Goal: Task Accomplishment & Management: Manage account settings

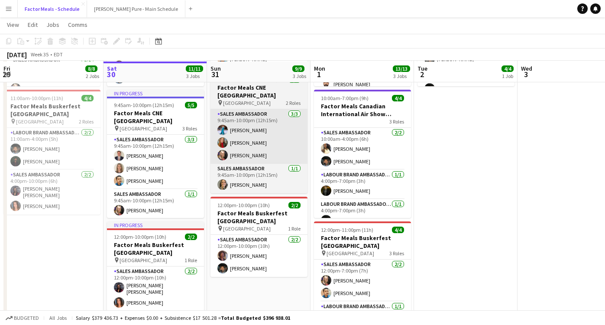
scroll to position [143, 0]
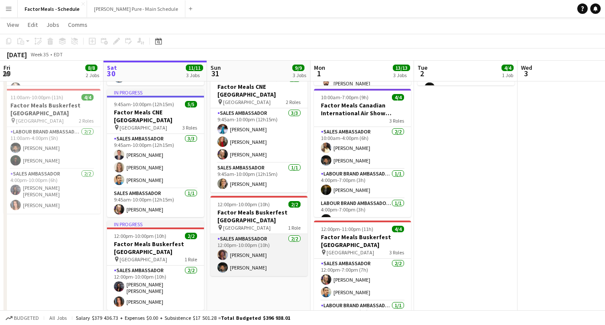
click at [279, 244] on app-card-role "Sales Ambassador [DATE] 12:00pm-10:00pm (10h) [PERSON_NAME] [PERSON_NAME]" at bounding box center [259, 255] width 97 height 42
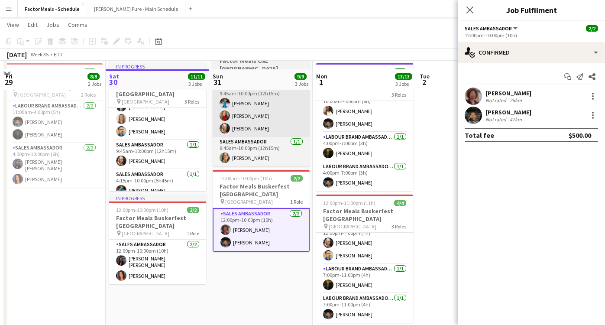
scroll to position [180, 0]
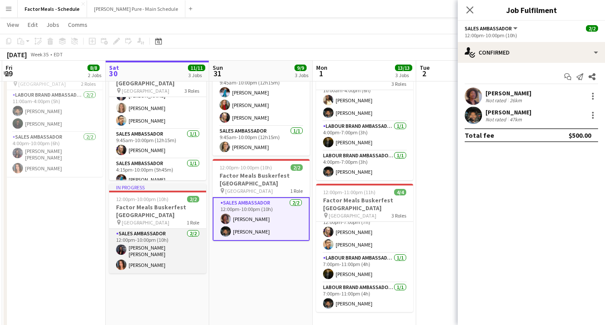
click at [157, 250] on app-card-role "Sales Ambassador [DATE] 12:00pm-10:00pm (10h) [PERSON_NAME] [PERSON_NAME] [PERS…" at bounding box center [157, 251] width 97 height 45
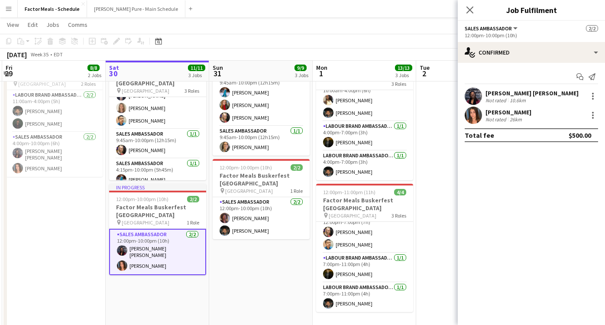
click at [530, 96] on div "[PERSON_NAME] [PERSON_NAME]" at bounding box center [532, 93] width 93 height 8
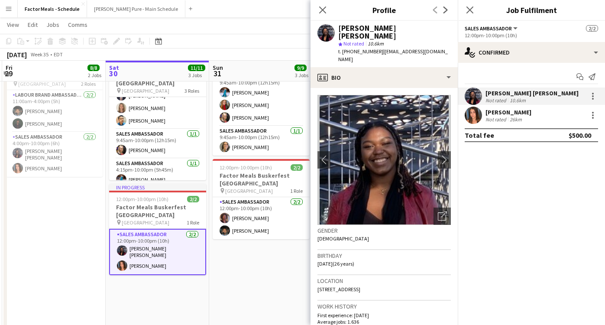
click at [522, 114] on div "[PERSON_NAME]" at bounding box center [509, 112] width 46 height 8
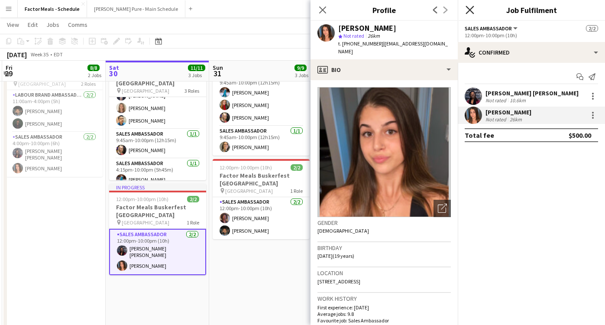
click at [468, 9] on icon at bounding box center [470, 10] width 8 height 8
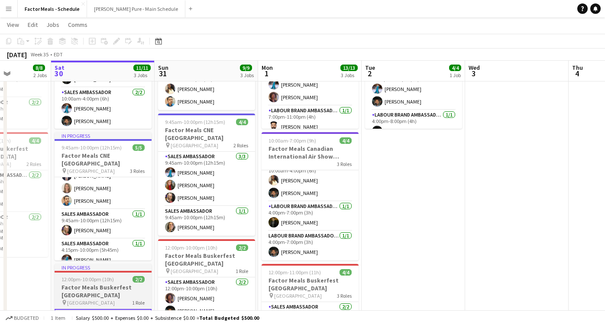
scroll to position [199, 0]
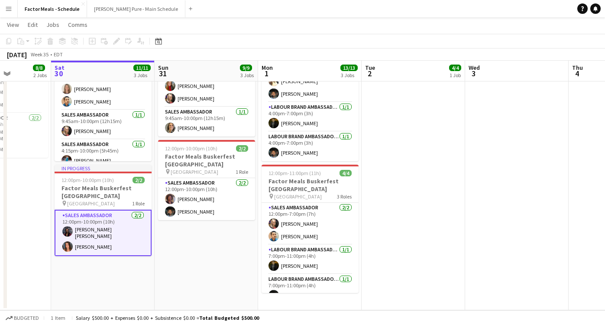
click at [108, 268] on app-date-cell "In progress 6:00am-4:00pm (10h) 4/4 Factor Meals Canadian International Air Sho…" at bounding box center [103, 104] width 104 height 412
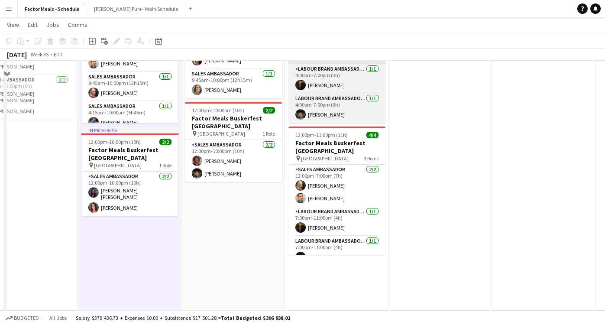
scroll to position [0, 0]
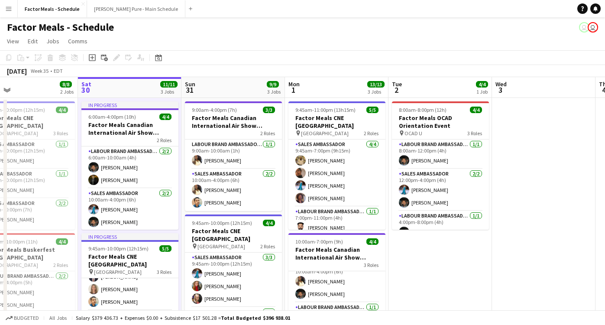
click at [261, 51] on app-toolbar "Copy Paste Paste Command V Paste with crew Command Shift V Paste linked Job [GE…" at bounding box center [302, 57] width 605 height 15
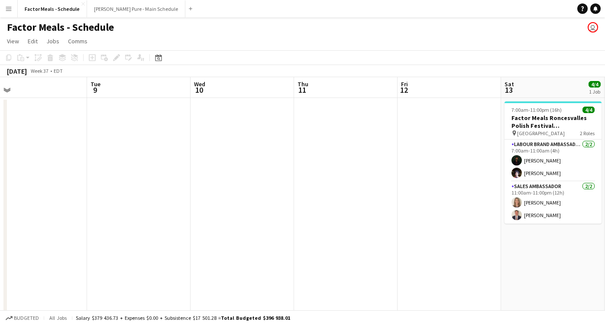
scroll to position [0, 290]
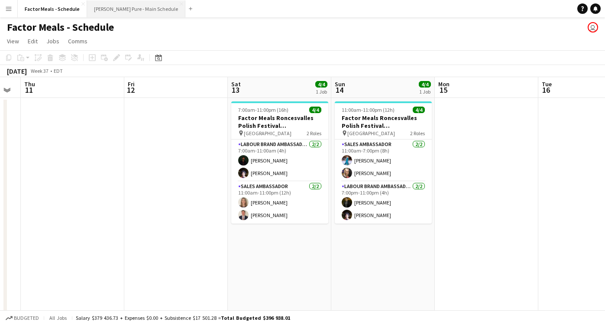
click at [130, 10] on button "[PERSON_NAME] Pure - Main Schedule Close" at bounding box center [136, 8] width 98 height 17
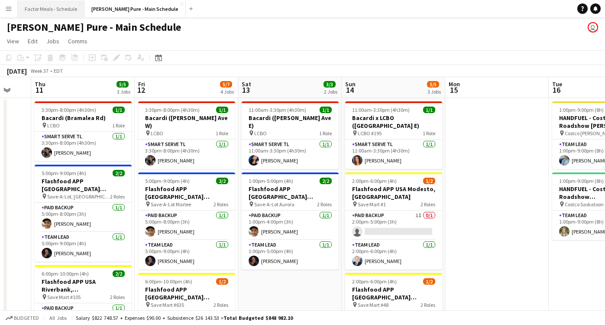
click at [59, 10] on button "Factor Meals - Schedule Close" at bounding box center [51, 8] width 67 height 17
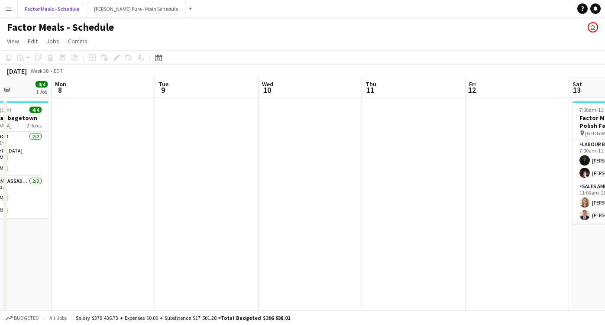
scroll to position [0, 203]
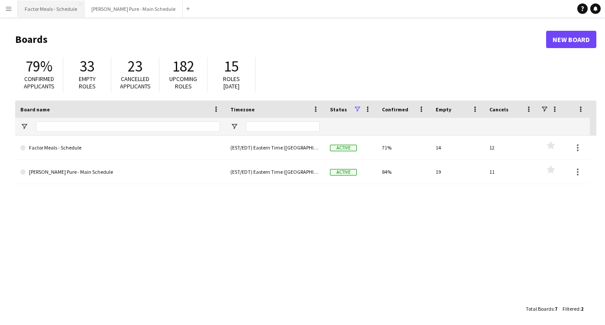
click at [47, 8] on button "Factor Meals - Schedule Close" at bounding box center [51, 8] width 67 height 17
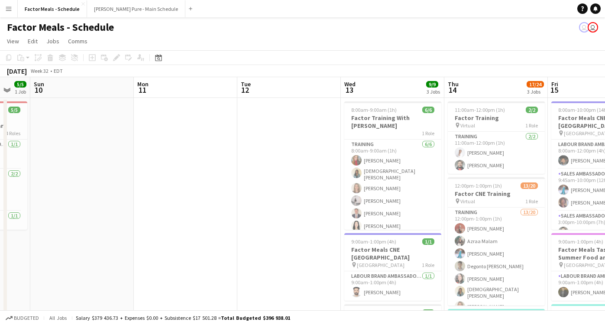
scroll to position [0, 355]
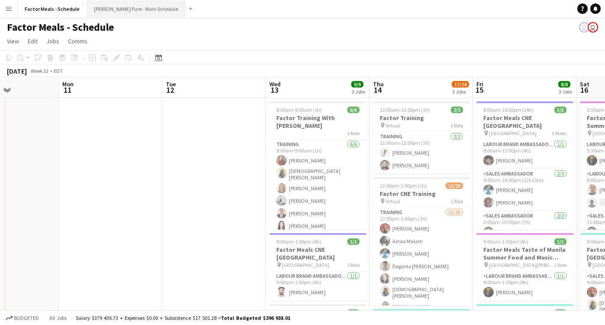
click at [130, 9] on button "[PERSON_NAME] Pure - Main Schedule Close" at bounding box center [136, 8] width 98 height 17
